Goal: Information Seeking & Learning: Learn about a topic

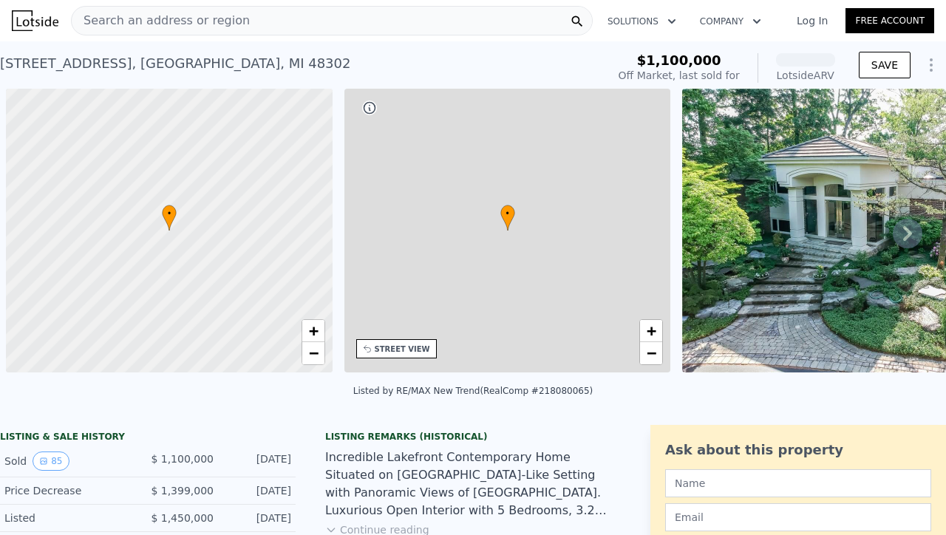
scroll to position [0, 6]
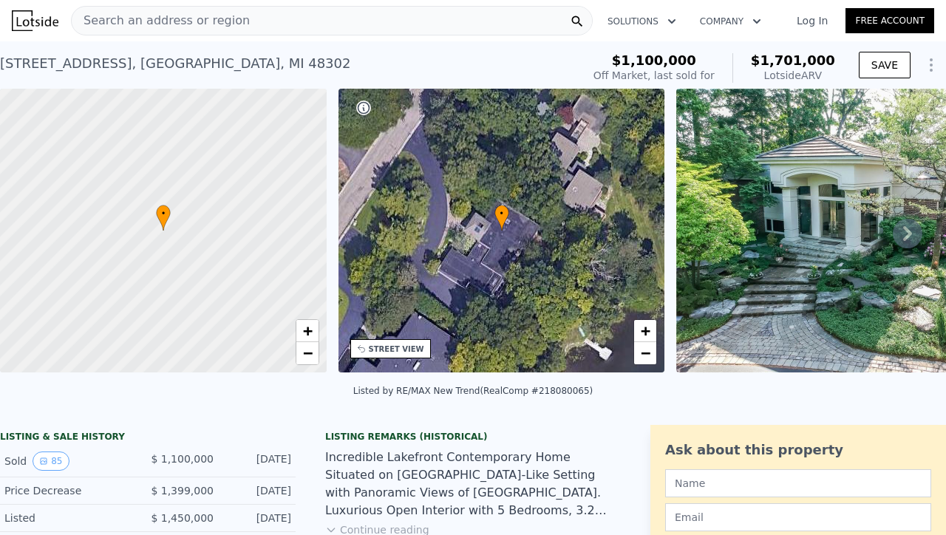
click at [775, 239] on img at bounding box center [865, 231] width 378 height 284
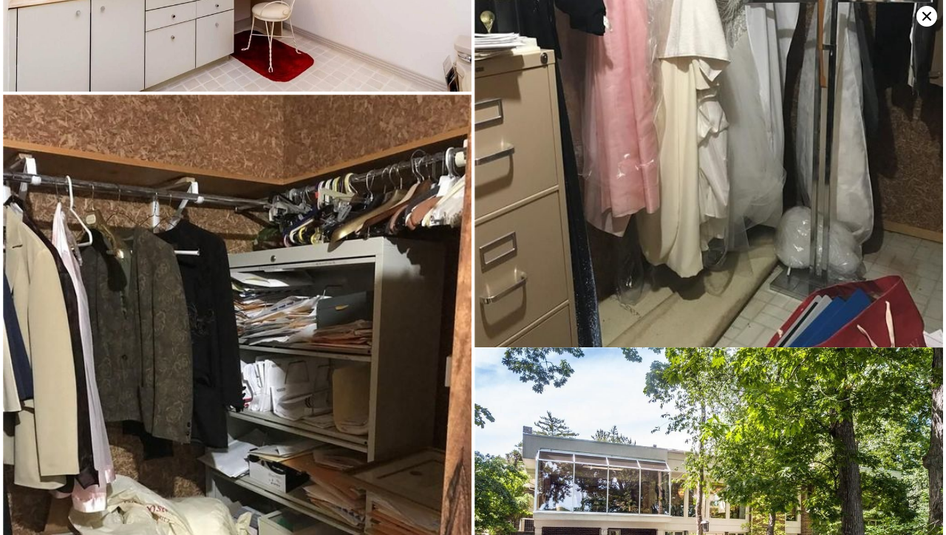
scroll to position [13294, 0]
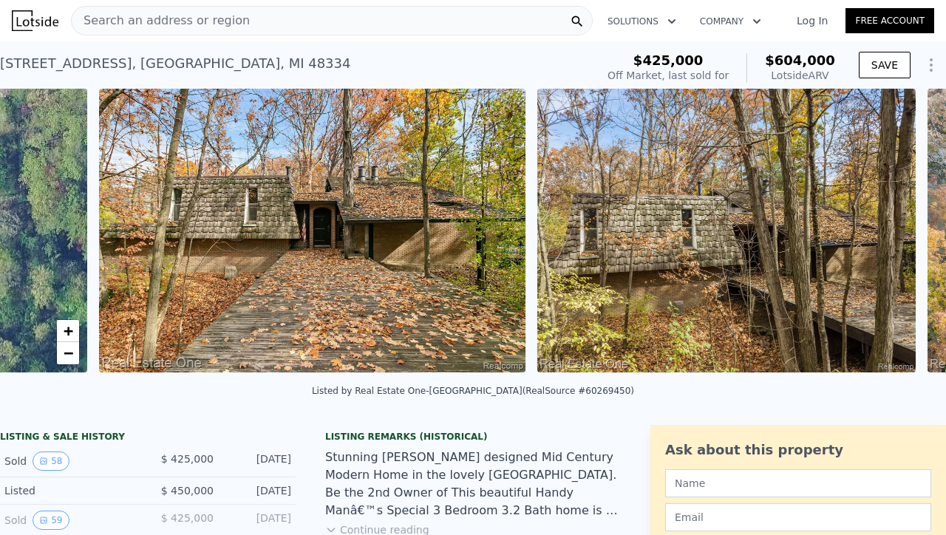
scroll to position [0, 676]
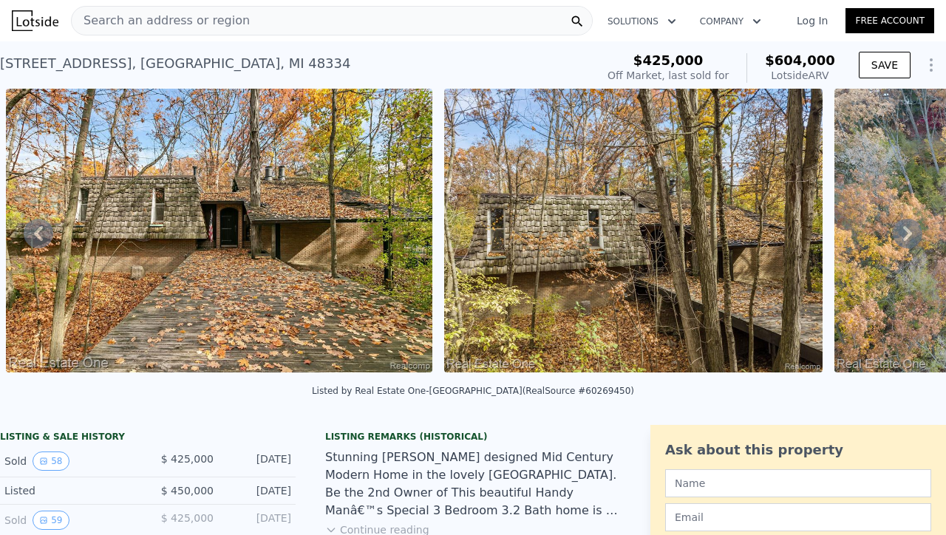
click at [129, 265] on img at bounding box center [219, 231] width 426 height 284
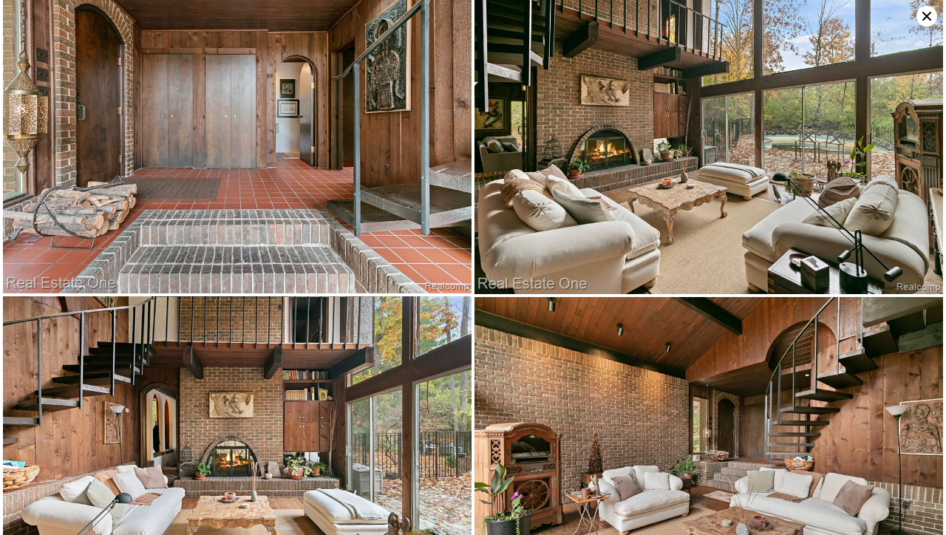
scroll to position [1376, 0]
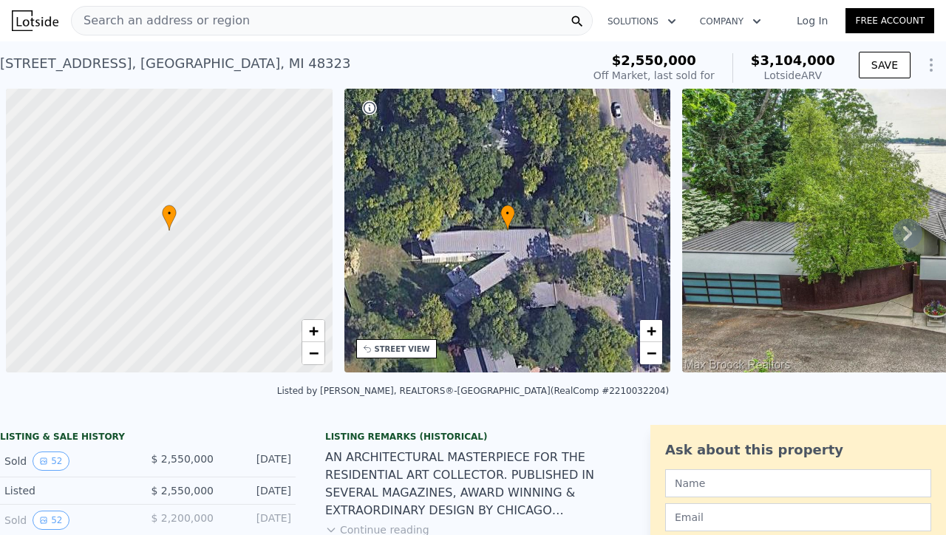
scroll to position [0, 6]
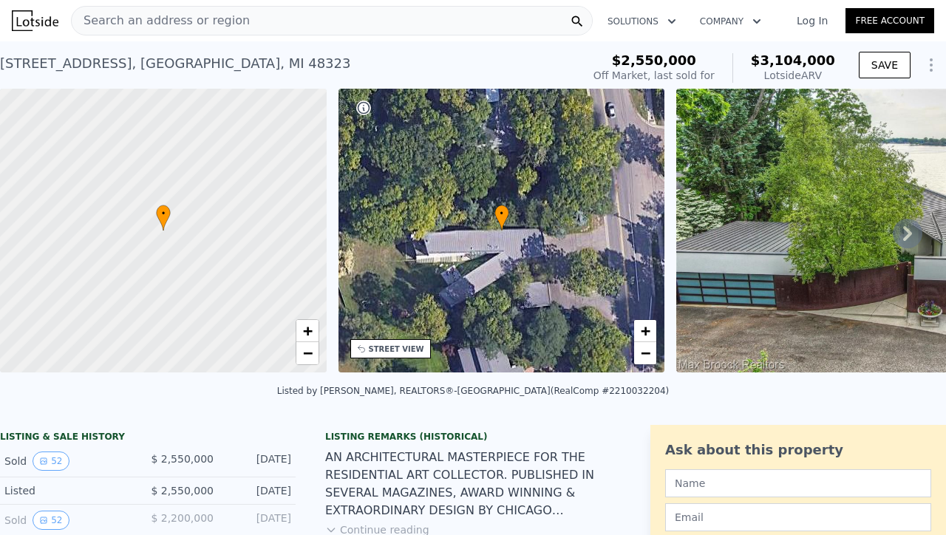
click at [805, 249] on img at bounding box center [903, 231] width 454 height 284
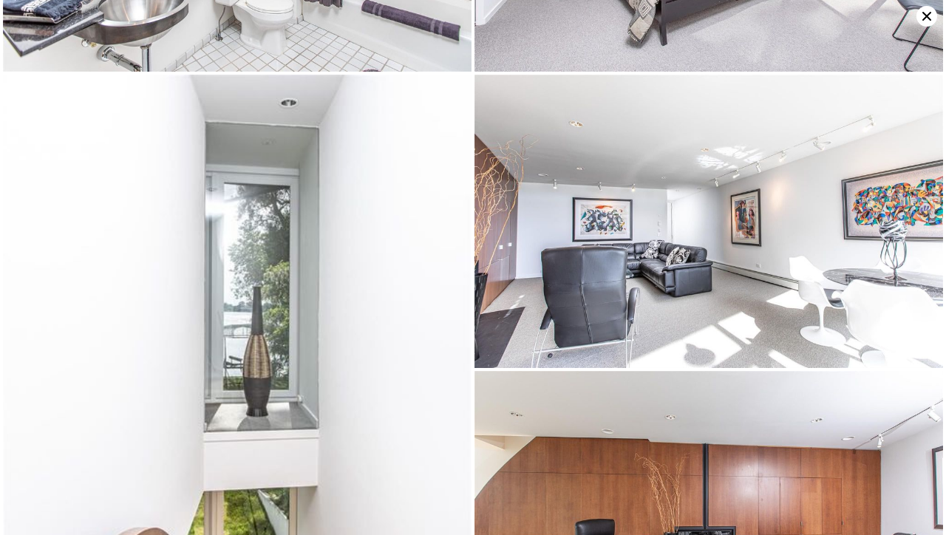
scroll to position [4979, 0]
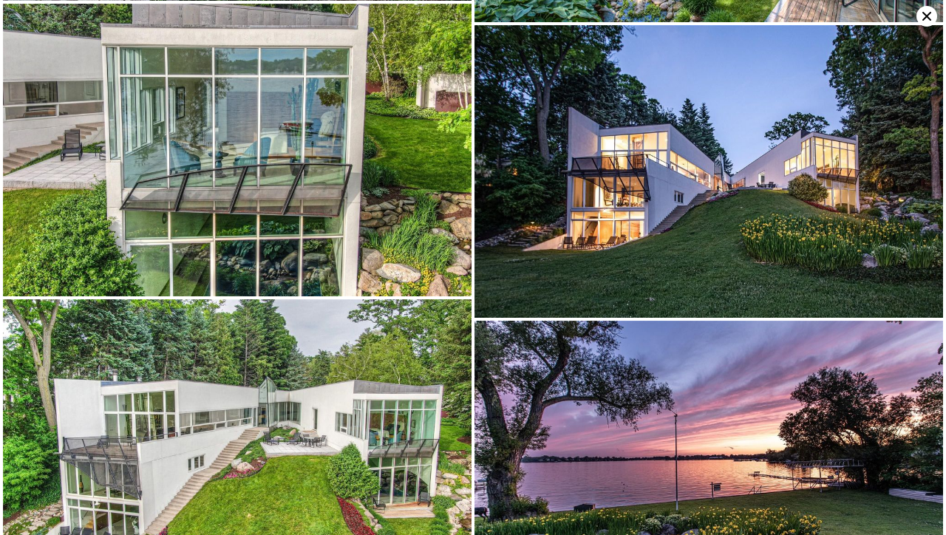
scroll to position [7081, 0]
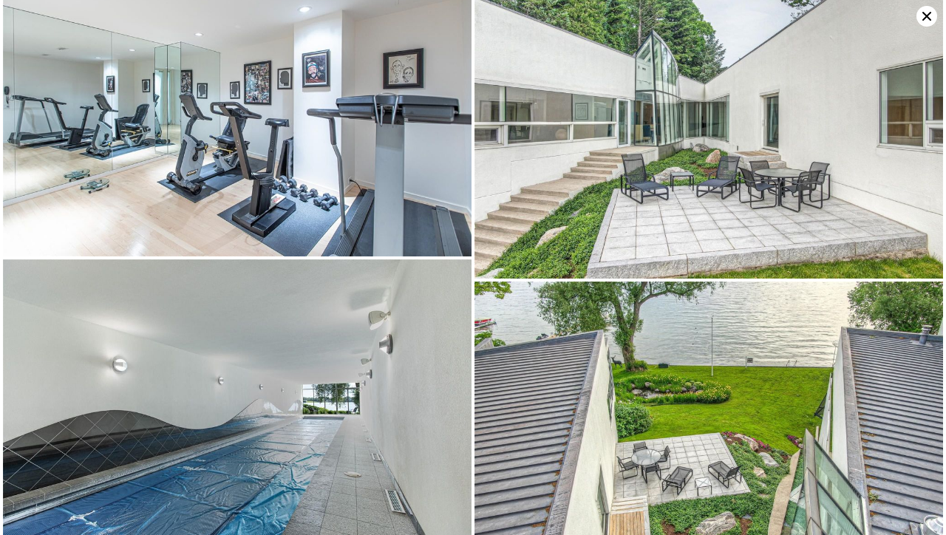
scroll to position [6209, 0]
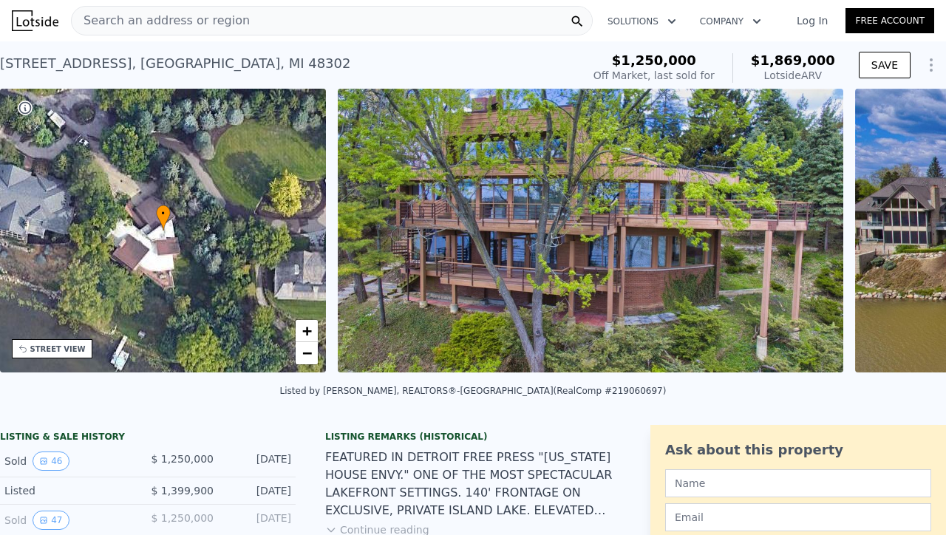
scroll to position [0, 344]
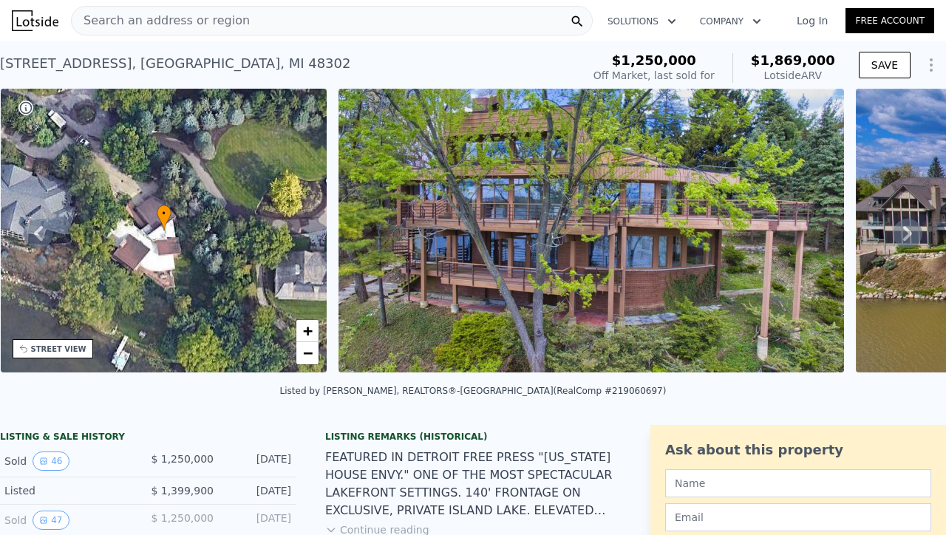
click at [611, 216] on img at bounding box center [590, 231] width 505 height 284
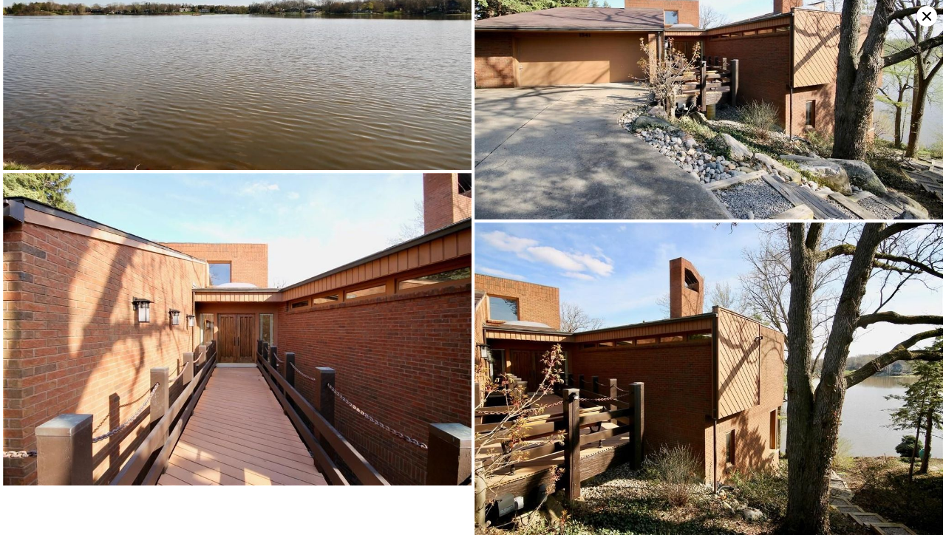
scroll to position [462, 0]
